Goal: Information Seeking & Learning: Learn about a topic

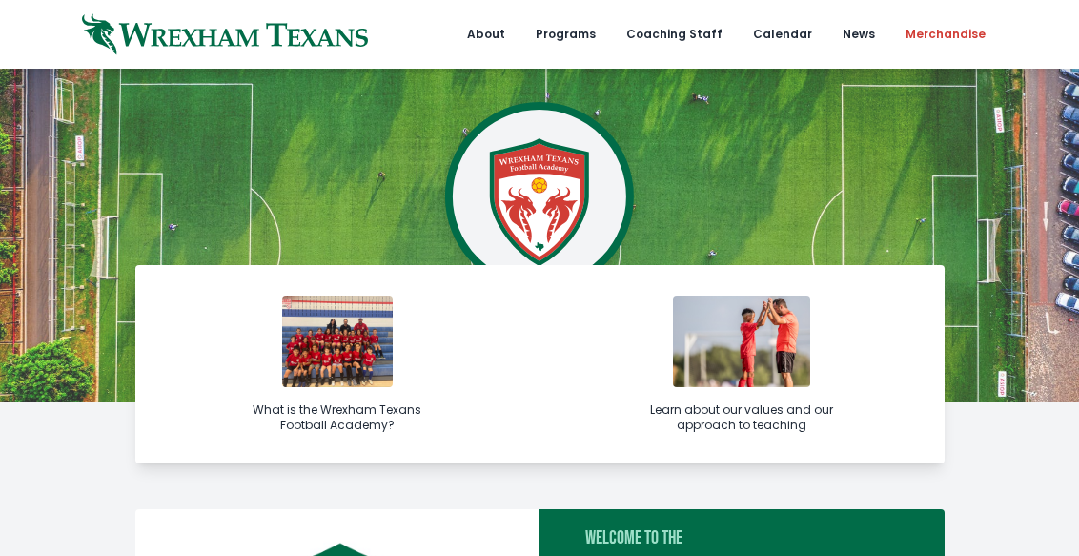
click at [936, 33] on link "Merchandise" at bounding box center [945, 34] width 103 height 69
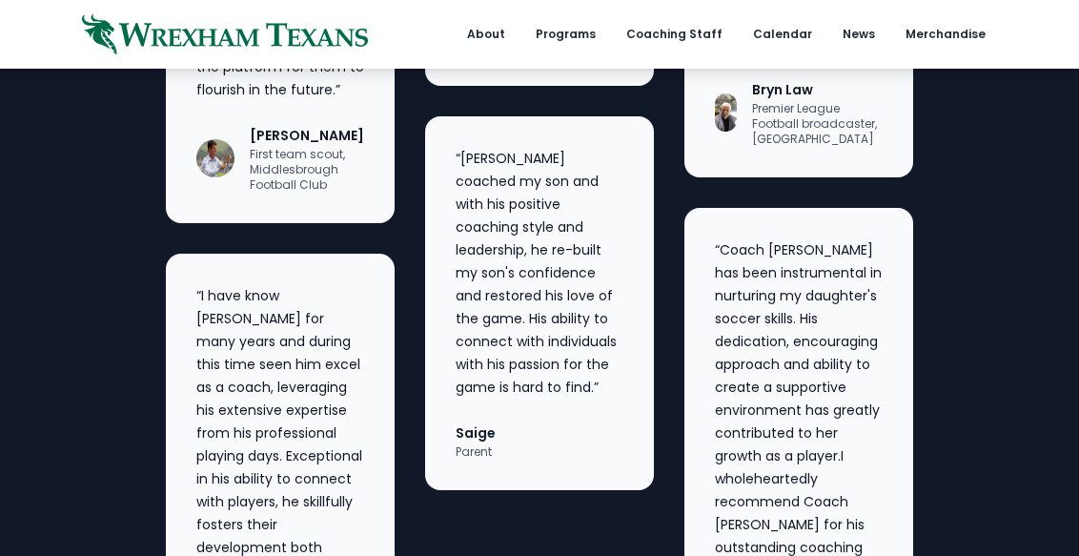
scroll to position [3675, 0]
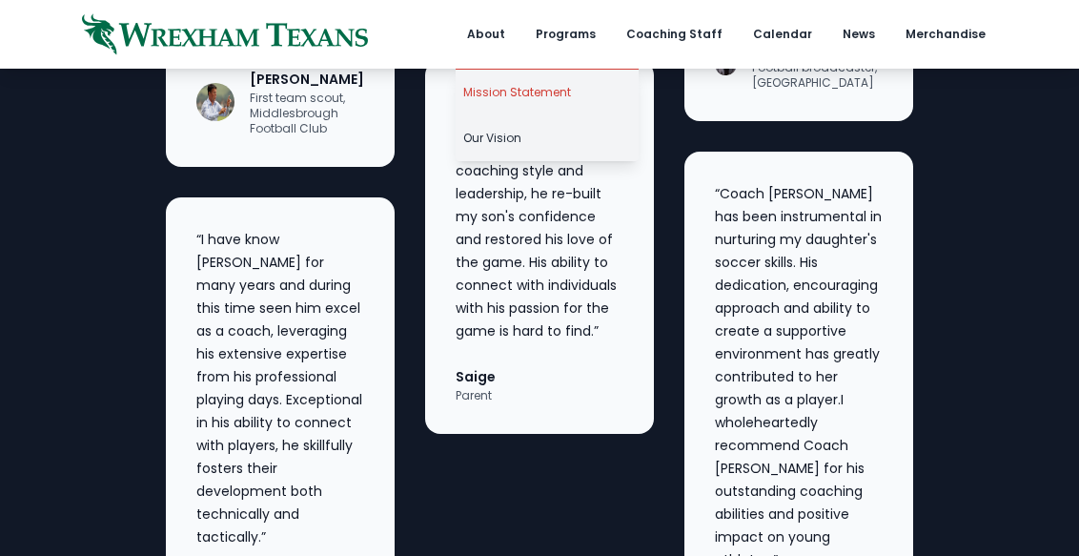
click at [504, 96] on link "Mission Statement" at bounding box center [547, 93] width 183 height 46
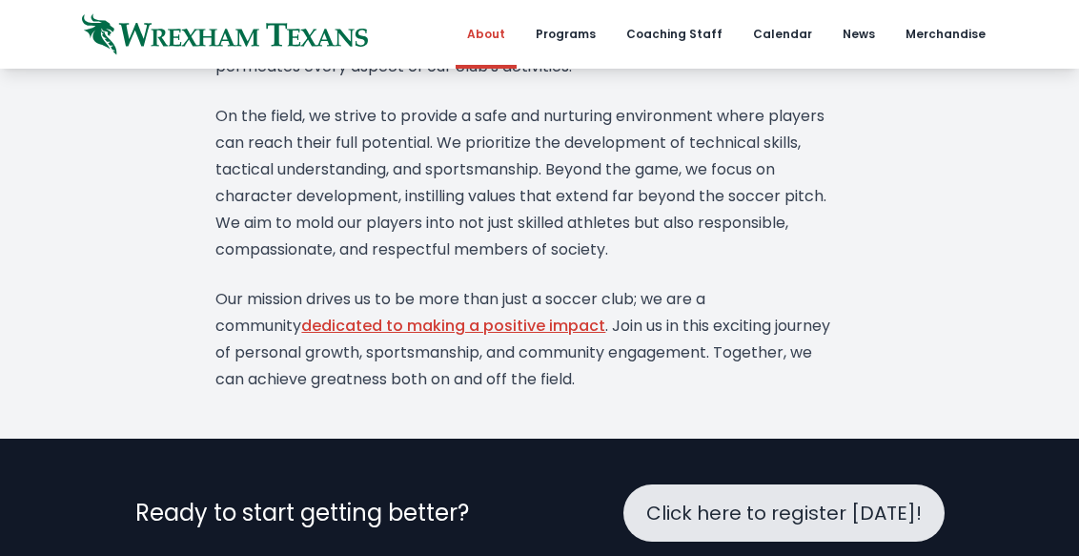
scroll to position [560, 0]
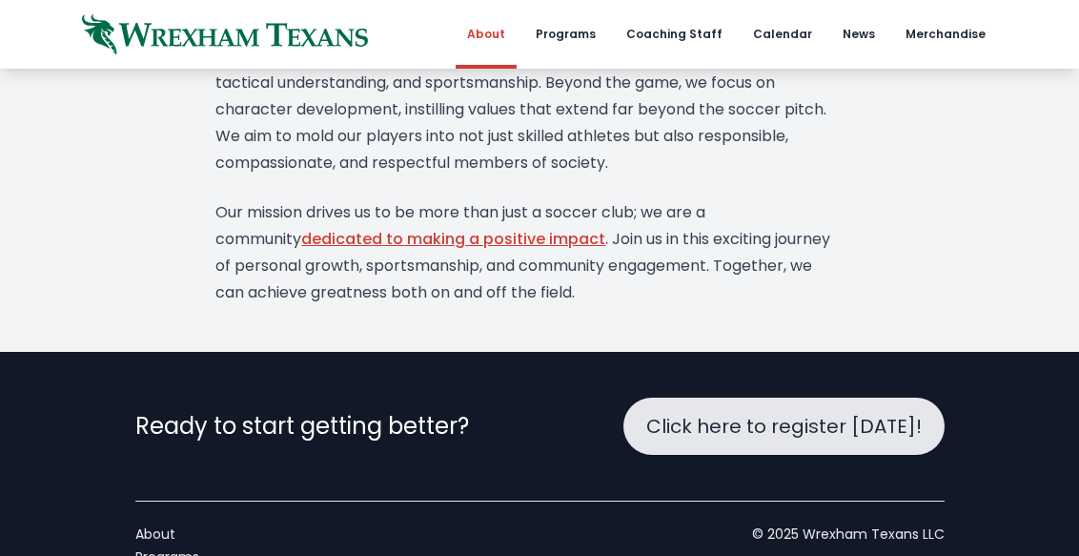
click at [443, 228] on link "dedicated to making a positive impact" at bounding box center [453, 239] width 304 height 22
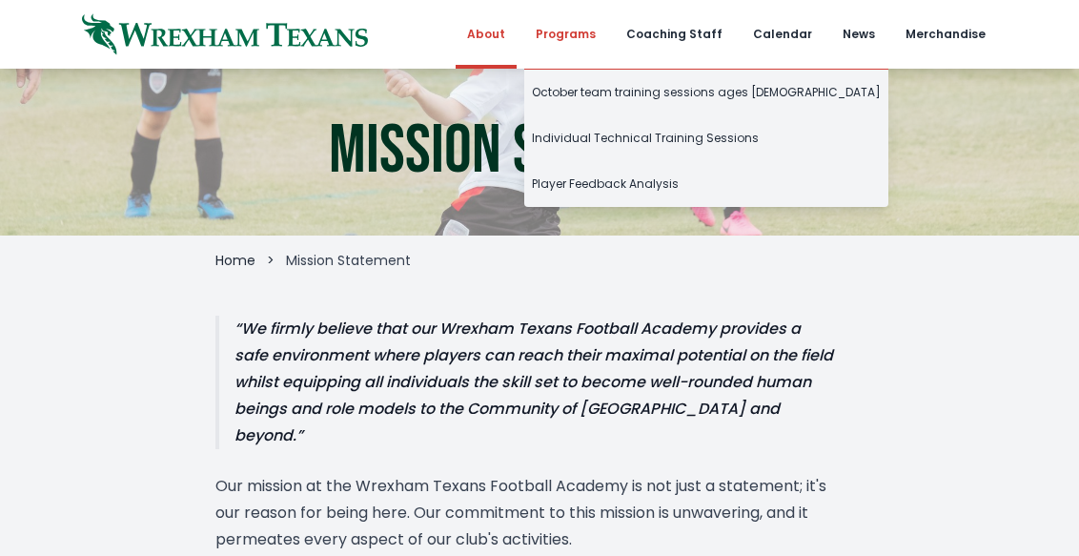
scroll to position [0, 0]
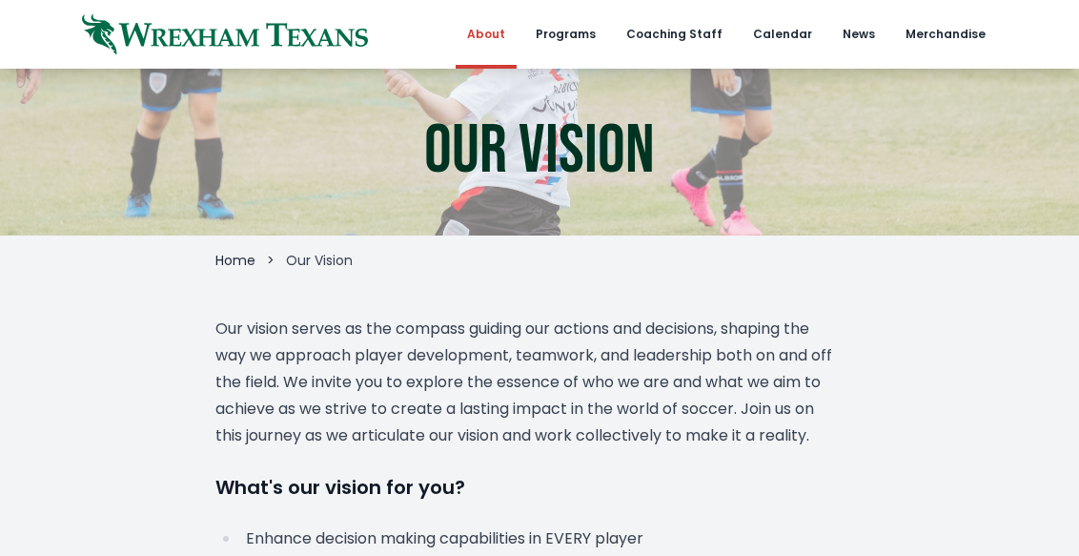
scroll to position [-1, 0]
